Goal: Information Seeking & Learning: Learn about a topic

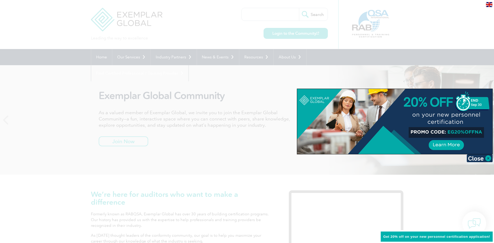
click at [281, 16] on div at bounding box center [247, 121] width 494 height 243
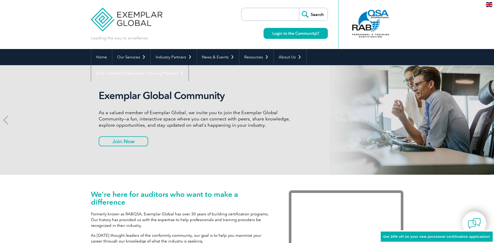
click at [281, 16] on input "search" at bounding box center [271, 14] width 55 height 13
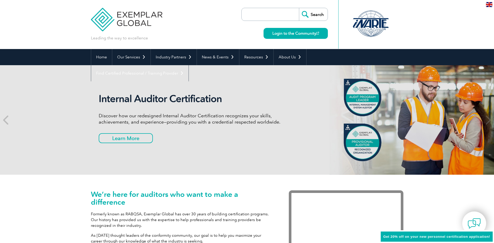
paste input "can an auditor qualified to audit OHSAS 18001:2007 audit ISO 45001:2018"
type input "can an auditor qualified to audit OHSAS 18001:2007 audit ISO 45001:2018"
click at [314, 14] on input "Search" at bounding box center [313, 14] width 29 height 13
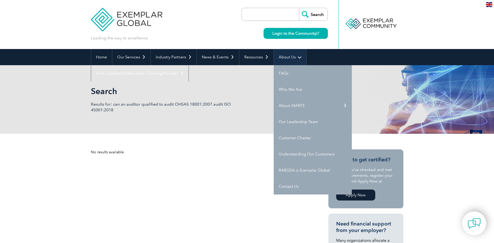
click at [297, 58] on link "About Us" at bounding box center [290, 57] width 33 height 16
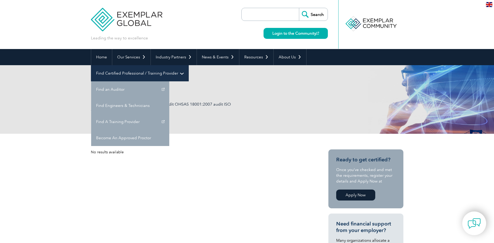
click at [189, 65] on link "Find Certified Professional / Training Provider" at bounding box center [139, 73] width 97 height 16
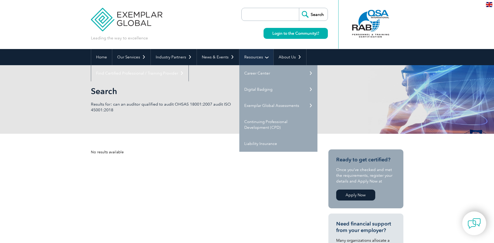
click at [266, 58] on link "Resources" at bounding box center [256, 57] width 34 height 16
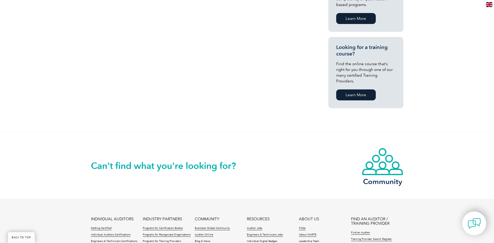
scroll to position [417, 0]
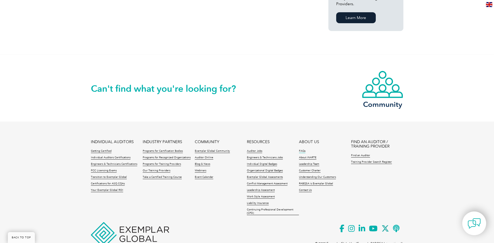
click at [301, 149] on link "FAQs" at bounding box center [302, 151] width 7 height 4
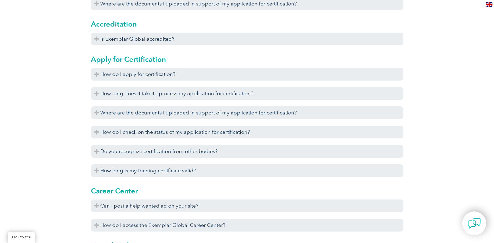
scroll to position [261, 0]
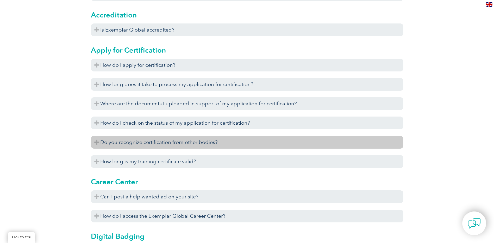
click at [99, 142] on h3 "Do you recognize certification from other bodies?" at bounding box center [247, 142] width 313 height 13
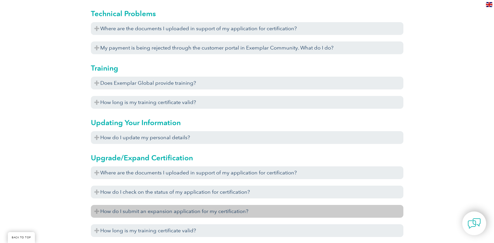
scroll to position [1693, 0]
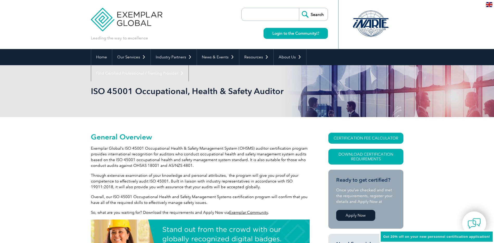
scroll to position [26, 0]
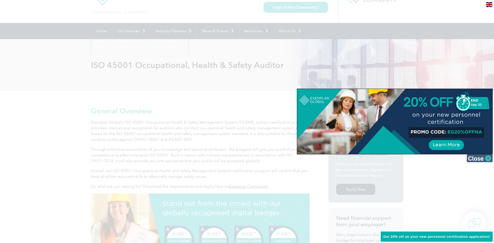
click at [489, 159] on img at bounding box center [480, 158] width 26 height 8
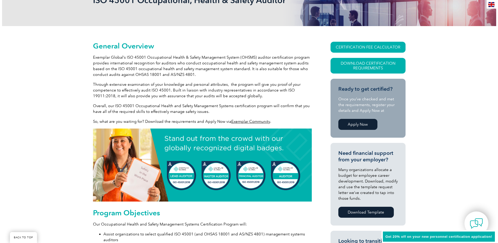
scroll to position [104, 0]
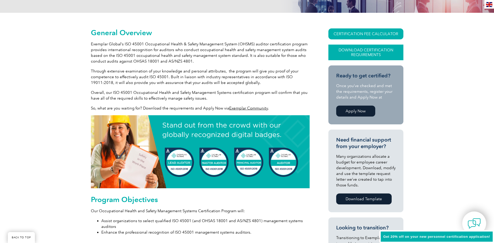
click at [369, 50] on link "Download Certification Requirements" at bounding box center [366, 53] width 75 height 16
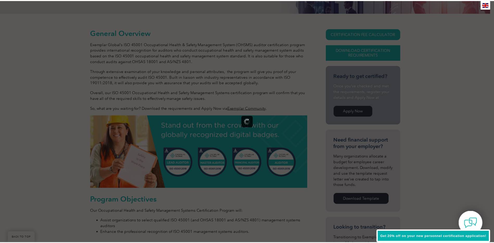
scroll to position [0, 0]
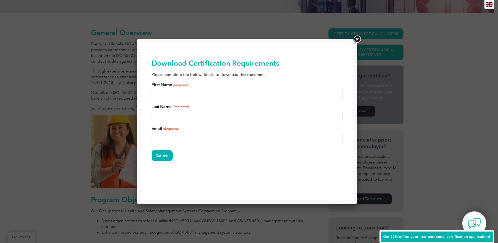
click at [361, 40] on link at bounding box center [356, 39] width 9 height 9
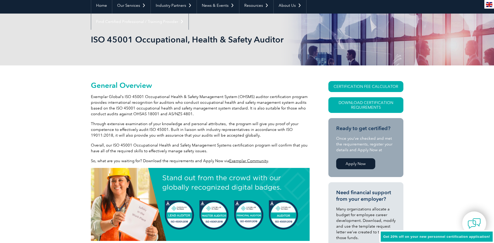
scroll to position [52, 0]
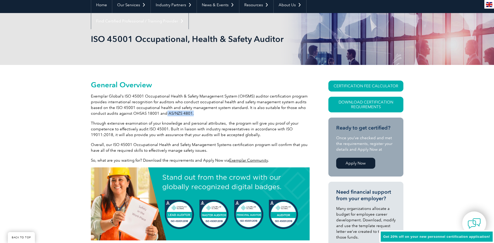
drag, startPoint x: 191, startPoint y: 114, endPoint x: 169, endPoint y: 113, distance: 22.2
click at [169, 113] on p "Exemplar Global’s ISO 45001 Occupational Health & Safety Management System (OHS…" at bounding box center [200, 104] width 219 height 23
click at [200, 115] on p "Exemplar Global’s ISO 45001 Occupational Health & Safety Management System (OHS…" at bounding box center [200, 104] width 219 height 23
